Goal: Find specific page/section: Find specific page/section

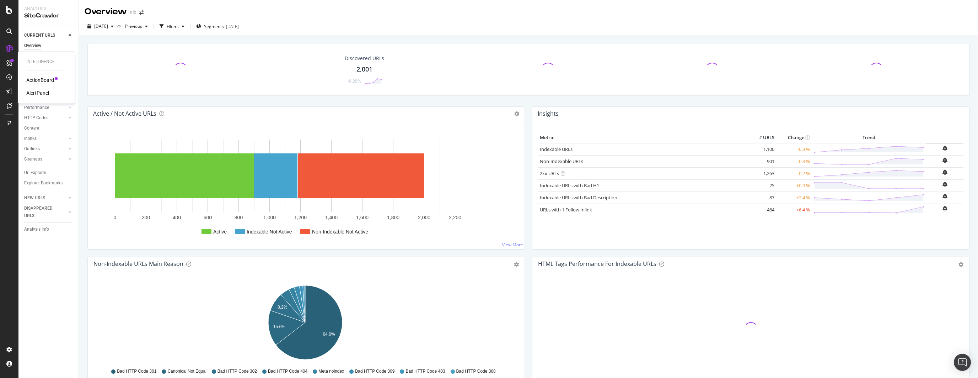
click at [45, 81] on div "ActionBoard" at bounding box center [40, 79] width 28 height 7
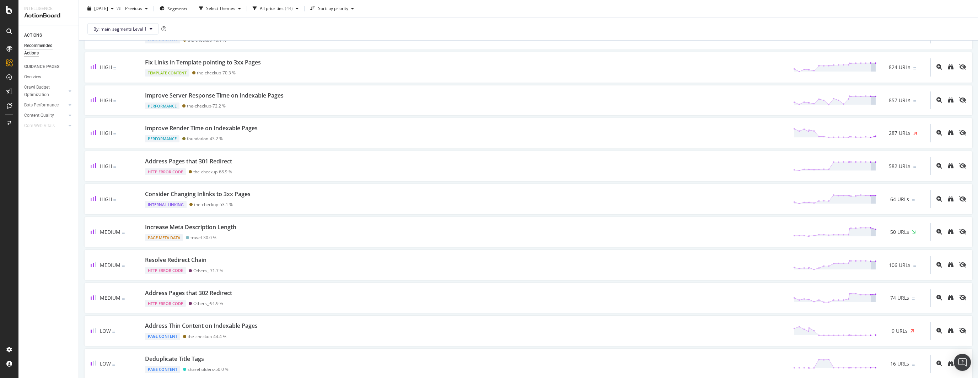
scroll to position [372, 0]
